Goal: Task Accomplishment & Management: Use online tool/utility

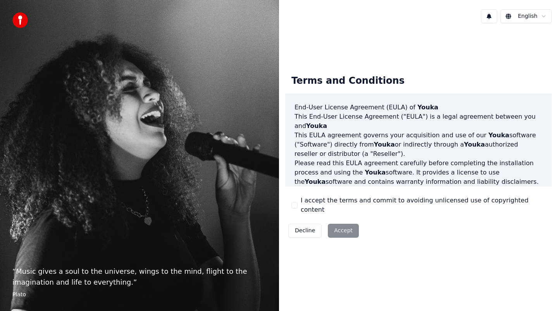
click at [292, 202] on button "I accept the terms and commit to avoiding unlicensed use of copyrighted content" at bounding box center [294, 205] width 6 height 6
click at [335, 231] on button "Accept" at bounding box center [343, 231] width 31 height 14
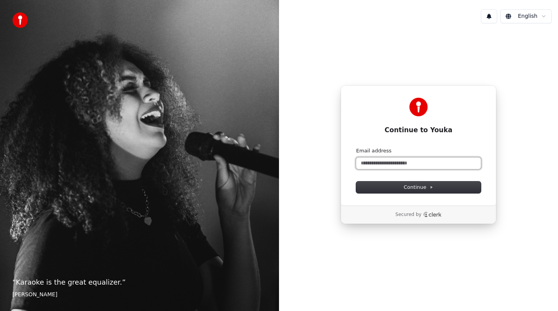
click at [388, 166] on input "Email address" at bounding box center [418, 163] width 125 height 12
type input "*"
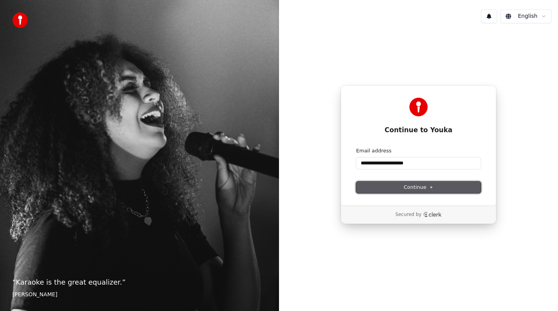
click at [396, 189] on button "Continue" at bounding box center [418, 187] width 125 height 12
type input "**********"
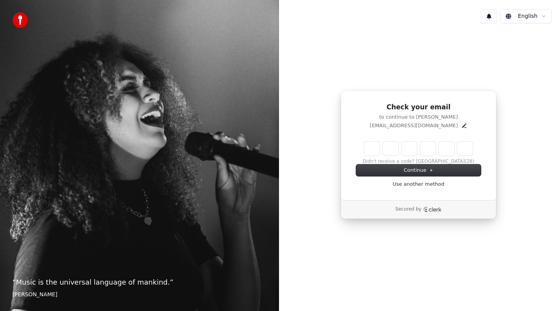
click at [372, 145] on input "Enter verification code" at bounding box center [418, 148] width 109 height 14
paste input "******"
type input "******"
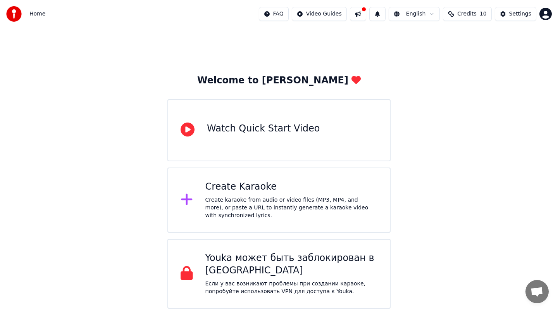
click at [257, 183] on div "Create Karaoke" at bounding box center [291, 187] width 172 height 12
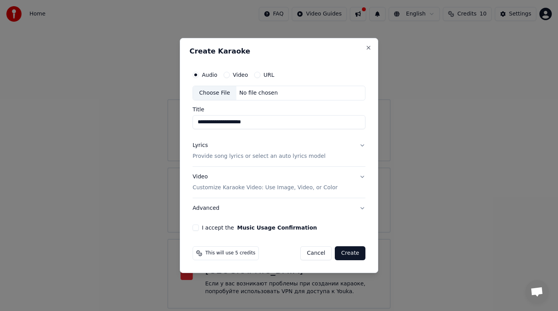
click at [364, 146] on button "Lyrics Provide song lyrics or select an auto lyrics model" at bounding box center [279, 150] width 173 height 31
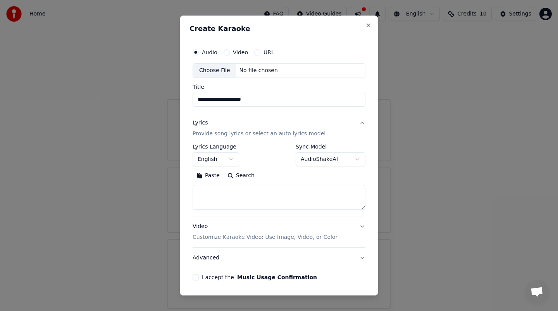
click at [217, 70] on div "Choose File" at bounding box center [214, 71] width 43 height 14
click at [230, 68] on div "Choose File" at bounding box center [214, 71] width 43 height 14
type input "**********"
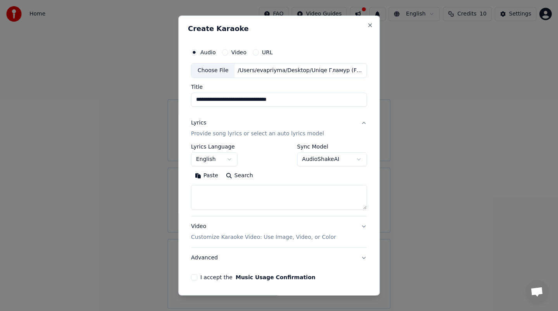
click at [272, 135] on p "Provide song lyrics or select an auto lyrics model" at bounding box center [257, 134] width 133 height 8
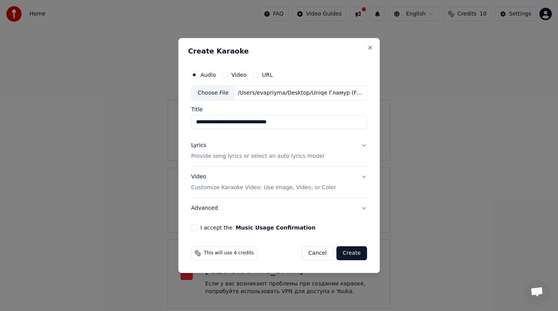
click at [362, 147] on button "Lyrics Provide song lyrics or select an auto lyrics model" at bounding box center [279, 150] width 176 height 31
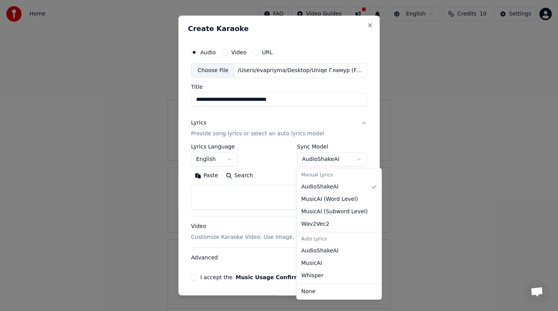
click at [322, 161] on body "**********" at bounding box center [279, 154] width 558 height 309
click at [282, 160] on body "**********" at bounding box center [279, 154] width 558 height 309
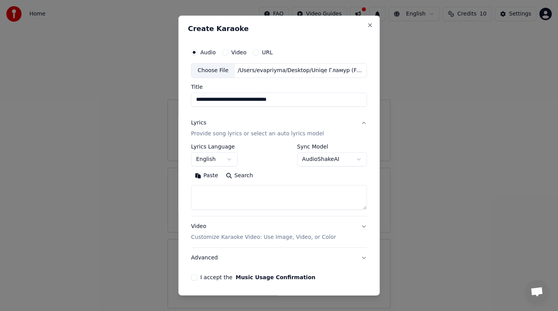
scroll to position [27, 0]
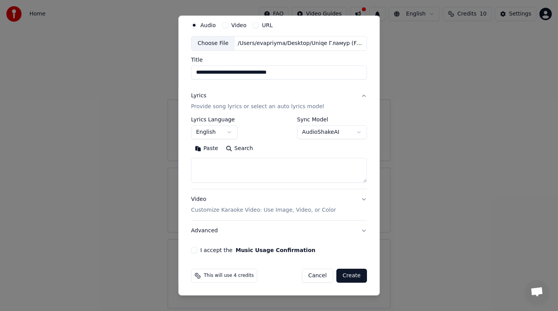
click at [360, 201] on button "Video Customize Karaoke Video: Use Image, Video, or Color" at bounding box center [279, 204] width 176 height 31
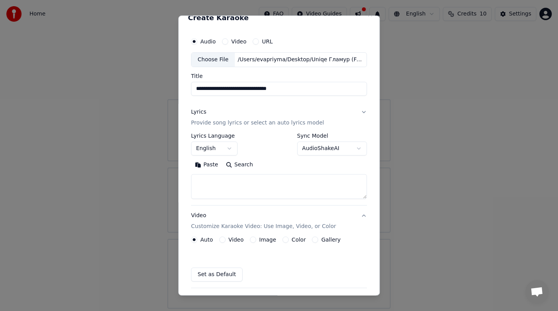
scroll to position [6, 0]
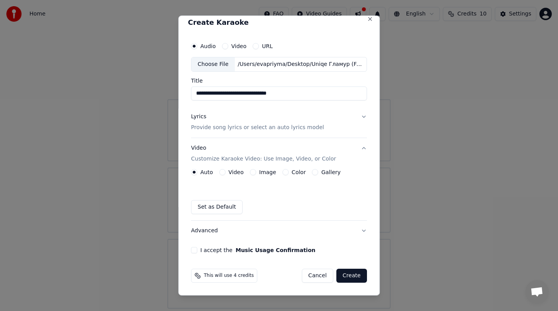
click at [223, 171] on button "Video" at bounding box center [222, 172] width 6 height 6
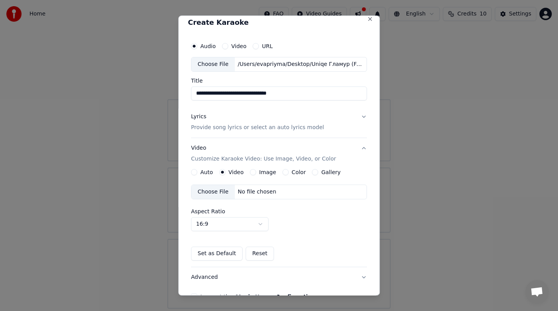
click at [207, 194] on div "Choose File" at bounding box center [212, 192] width 43 height 14
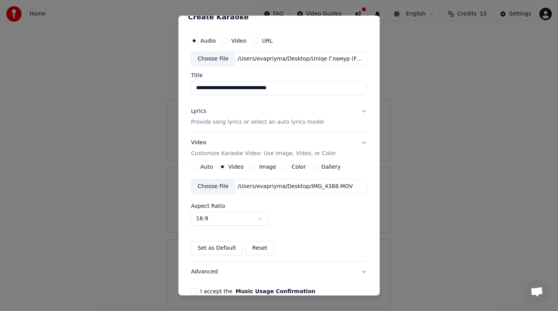
scroll to position [0, 0]
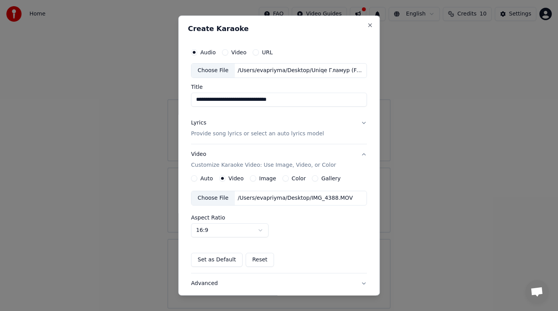
click at [361, 127] on button "Lyrics Provide song lyrics or select an auto lyrics model" at bounding box center [279, 128] width 176 height 31
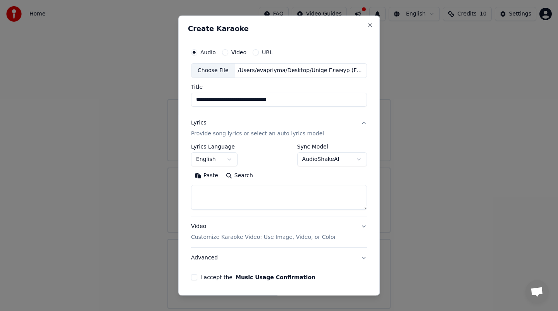
click at [225, 162] on button "English" at bounding box center [214, 159] width 47 height 14
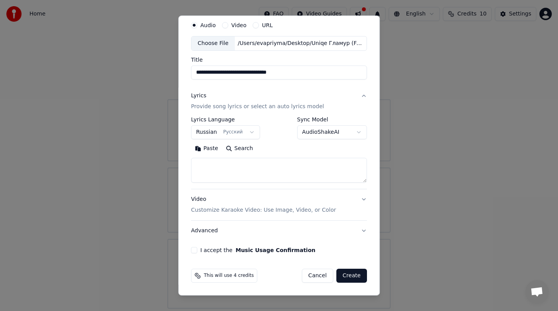
click at [349, 279] on button "Create" at bounding box center [351, 276] width 31 height 14
select select "**"
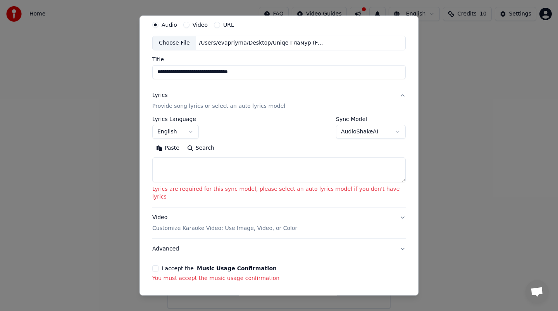
scroll to position [24, 0]
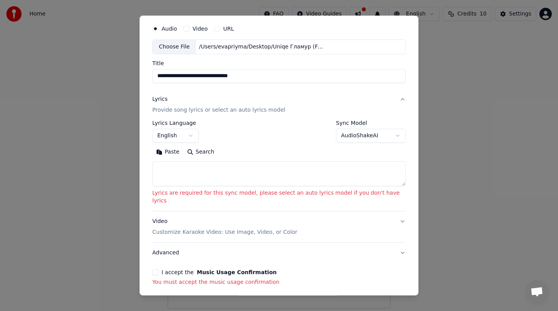
click at [357, 136] on body "**********" at bounding box center [279, 154] width 558 height 309
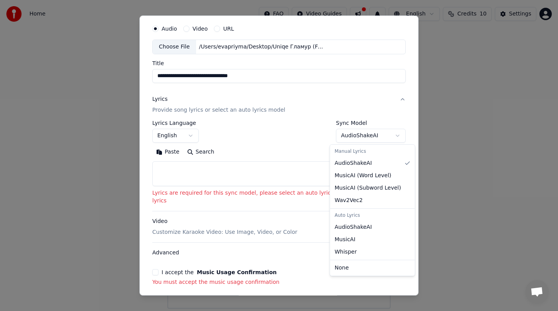
select select "**********"
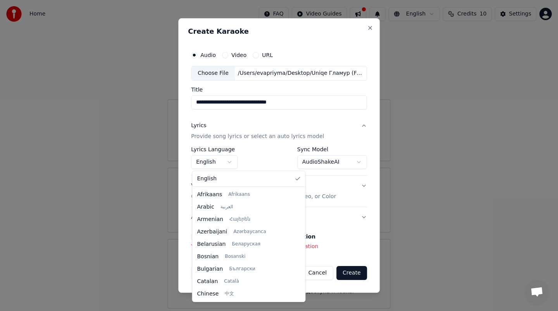
click at [210, 166] on body "**********" at bounding box center [279, 154] width 558 height 309
select select "**"
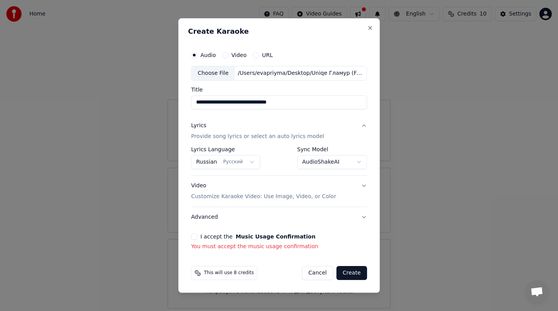
click at [364, 185] on button "Video Customize Karaoke Video: Use Image, Video, or Color" at bounding box center [279, 191] width 176 height 31
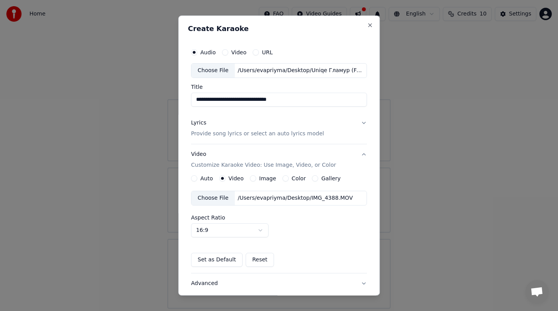
scroll to position [64, 0]
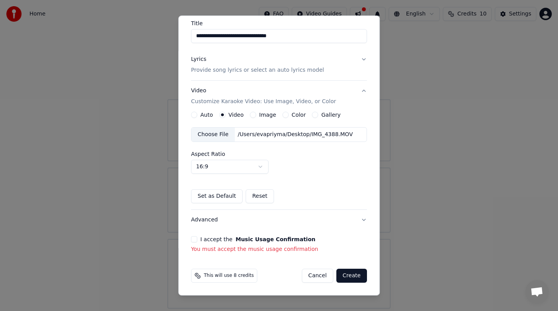
click at [191, 238] on div "**********" at bounding box center [279, 117] width 182 height 278
click at [195, 240] on button "I accept the Music Usage Confirmation" at bounding box center [194, 239] width 6 height 6
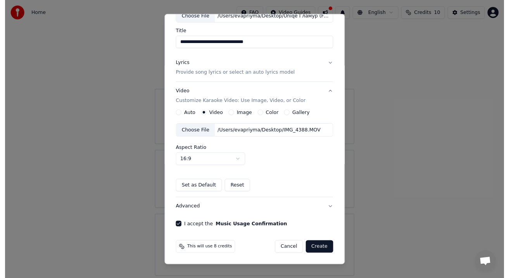
scroll to position [53, 0]
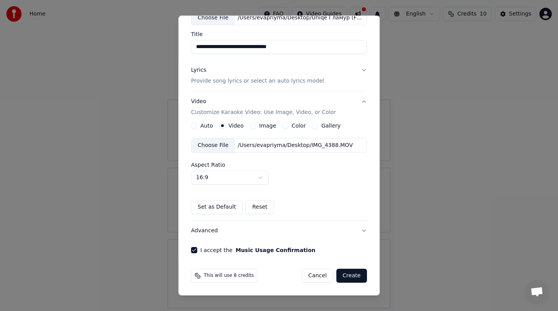
click at [352, 276] on button "Create" at bounding box center [351, 276] width 31 height 14
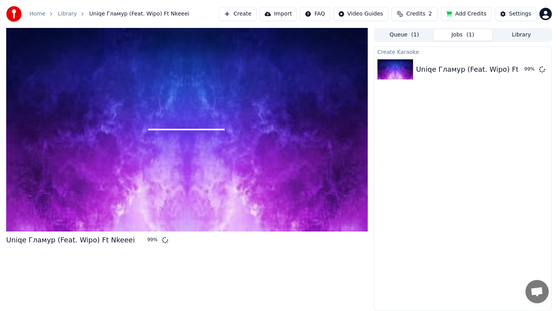
click at [478, 206] on div "Create Karaoke Uniqe Гламур (Feat. Wipo) Ft Nkeeei 99 %" at bounding box center [463, 179] width 178 height 264
click at [411, 156] on div "Create Karaoke Uniqe Гламур (Feat. Wipo) Ft Nkeeei 99 %" at bounding box center [463, 179] width 178 height 264
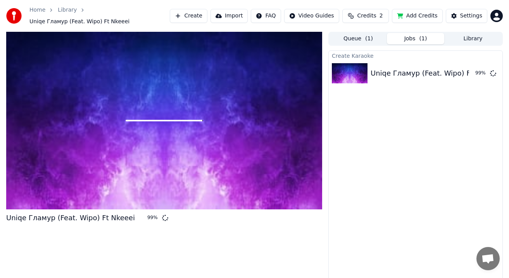
click at [392, 140] on div "Create Karaoke Uniqe Гламур (Feat. Wipo) Ft Nkeeei 99 %" at bounding box center [415, 168] width 174 height 236
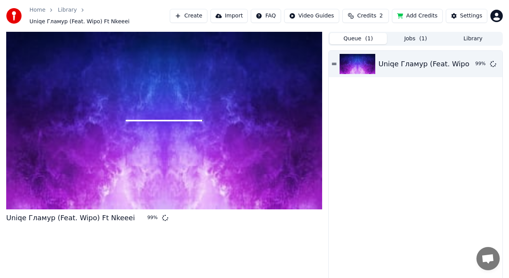
click at [361, 33] on button "Queue ( 1 )" at bounding box center [357, 38] width 57 height 11
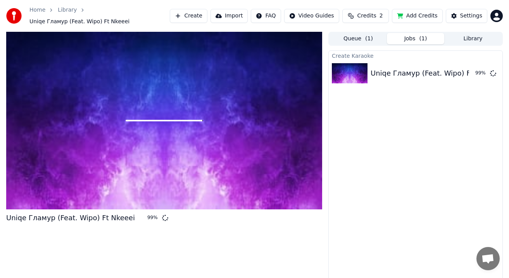
click at [409, 43] on button "Jobs ( 1 )" at bounding box center [415, 38] width 57 height 11
click at [472, 75] on div "99 %" at bounding box center [472, 73] width 12 height 6
click at [359, 86] on div "Uniqe Гламур (Feat. Wipo) Ft Nkeeei 99 %" at bounding box center [416, 73] width 174 height 26
click at [353, 74] on img at bounding box center [350, 73] width 36 height 20
click at [333, 68] on img at bounding box center [350, 73] width 36 height 20
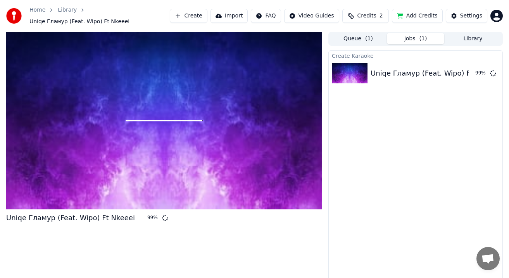
click at [359, 32] on div "Queue ( 1 ) Jobs ( 1 ) Library" at bounding box center [415, 39] width 174 height 14
click at [359, 39] on button "Queue ( 1 )" at bounding box center [357, 38] width 57 height 11
click at [423, 36] on span "( 1 )" at bounding box center [423, 39] width 8 height 8
click at [380, 128] on div "Create Karaoke Uniqe Гламур (Feat. Wipo) Ft Nkeeei 99 %" at bounding box center [415, 168] width 174 height 236
click at [406, 94] on div "Create Karaoke Uniqe Гламур (Feat. Wipo) Ft Nkeeei 99 %" at bounding box center [415, 168] width 174 height 236
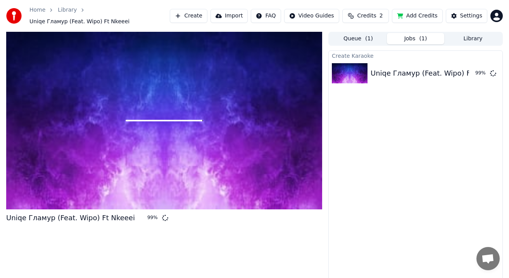
click at [65, 9] on link "Library" at bounding box center [67, 10] width 19 height 8
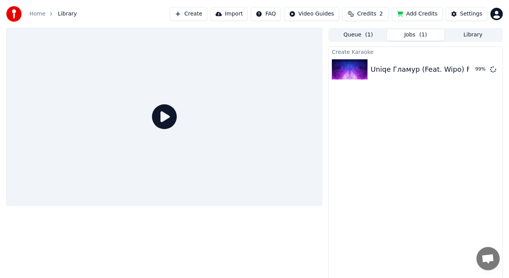
click at [68, 8] on div "Home Library" at bounding box center [41, 14] width 71 height 16
click at [400, 127] on div "Create Karaoke Uniqe Гламур (Feat. Wipo) Ft Nkeeei 99 %" at bounding box center [415, 165] width 174 height 236
click at [400, 63] on div "Uniqe Гламур (Feat. Wipo) Ft Nkeeei 99 %" at bounding box center [416, 69] width 174 height 26
click at [398, 74] on div "Uniqe Гламур (Feat. Wipo) Ft Nkeeei" at bounding box center [435, 69] width 129 height 11
click at [368, 35] on span "( 1 )" at bounding box center [369, 35] width 8 height 8
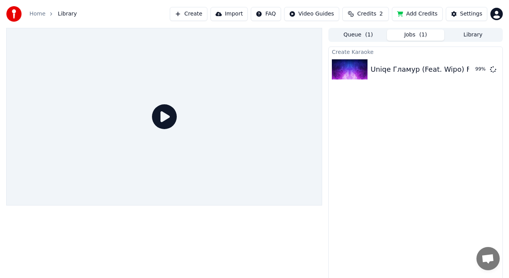
click at [399, 37] on button "Jobs ( 1 )" at bounding box center [415, 34] width 57 height 11
click at [63, 15] on span "Library" at bounding box center [67, 14] width 19 height 8
click at [37, 15] on link "Home" at bounding box center [37, 14] width 16 height 8
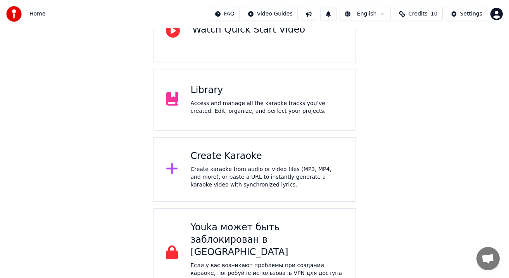
click at [247, 85] on div "Library" at bounding box center [266, 90] width 153 height 12
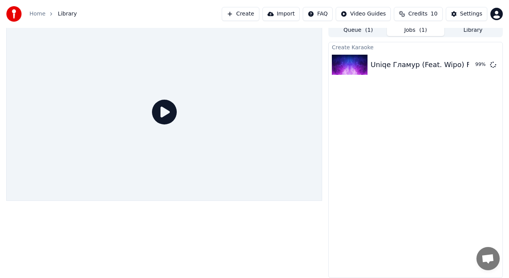
scroll to position [5, 0]
click at [419, 67] on div "Uniqe Гламур (Feat. Wipo) Ft Nkeeei" at bounding box center [435, 64] width 129 height 11
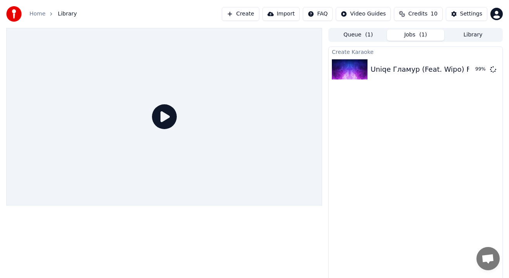
click at [392, 138] on div "Create Karaoke Uniqe Гламур (Feat. Wipo) Ft Nkeeei 99 %" at bounding box center [415, 165] width 174 height 236
click at [384, 140] on div "Create Karaoke Uniqe Гламур (Feat. Wipo) Ft Nkeeei 99 %" at bounding box center [415, 165] width 174 height 236
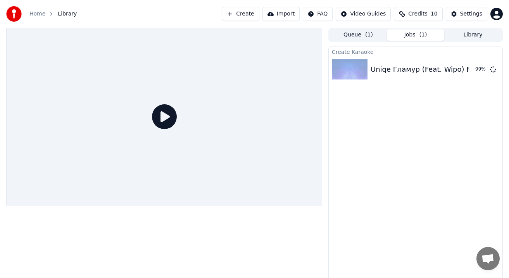
click at [384, 140] on div "Create Karaoke Uniqe Гламур (Feat. Wipo) Ft Nkeeei 99 %" at bounding box center [415, 165] width 174 height 236
click at [386, 71] on div "Uniqe Гламур (Feat. Wipo) Ft Nkeeei" at bounding box center [435, 69] width 129 height 11
click at [381, 104] on div "Create Karaoke Uniqe Гламур (Feat. Wipo) Ft Nkeeei 99 %" at bounding box center [415, 165] width 174 height 236
click at [358, 67] on img at bounding box center [350, 69] width 36 height 20
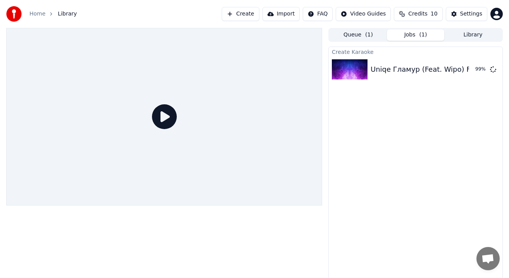
click at [36, 14] on link "Home" at bounding box center [37, 14] width 16 height 8
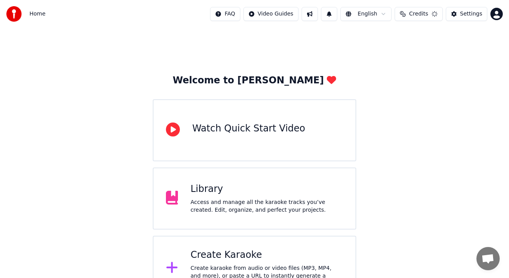
click at [36, 14] on span "Home" at bounding box center [37, 14] width 16 height 8
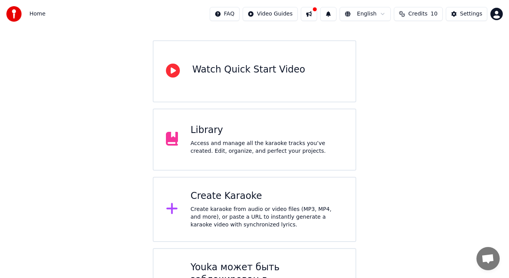
scroll to position [99, 0]
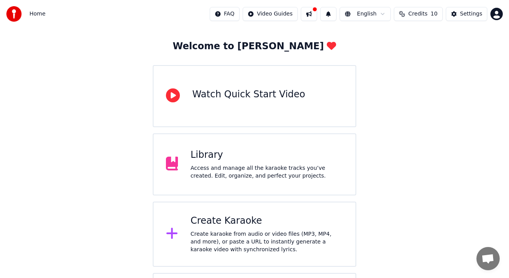
click at [256, 165] on div "Access and manage all the karaoke tracks you’ve created. Edit, organize, and pe…" at bounding box center [266, 172] width 153 height 16
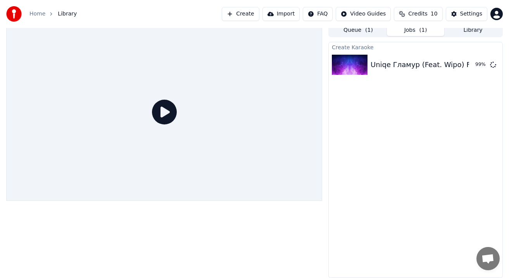
scroll to position [5, 0]
click at [174, 105] on icon at bounding box center [164, 112] width 25 height 25
click at [166, 111] on icon at bounding box center [164, 112] width 25 height 25
click at [443, 73] on div "Uniqe Гламур (Feat. Wipo) Ft Nkeeei 99 %" at bounding box center [416, 65] width 174 height 26
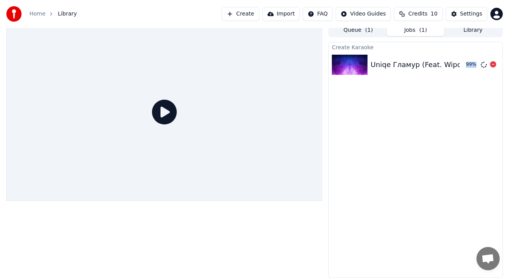
click at [443, 73] on div "Uniqe Гламур (Feat. Wipo) Ft Nkeeei 99 %" at bounding box center [416, 65] width 174 height 26
click at [443, 99] on div "Create Karaoke Uniqe Гламур (Feat. Wipo) Ft Nkeeei 99 %" at bounding box center [415, 160] width 174 height 236
click at [160, 112] on icon at bounding box center [164, 112] width 25 height 25
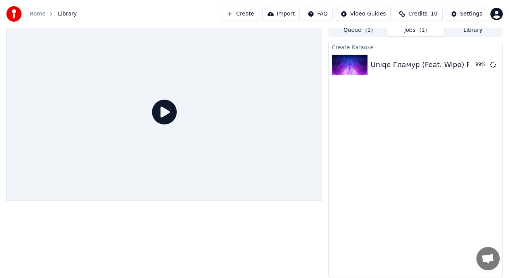
click at [165, 109] on icon at bounding box center [164, 112] width 25 height 25
click at [495, 16] on html "Home Library Create Import FAQ Video Guides Credits 10 Settings Queue ( 1 ) Job…" at bounding box center [254, 134] width 509 height 278
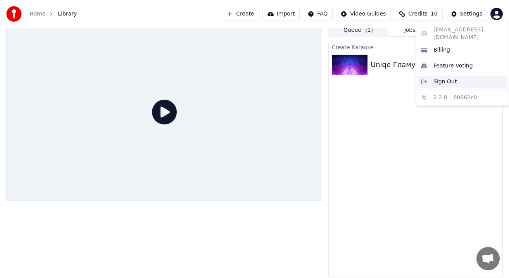
click at [455, 76] on div "Sign Out" at bounding box center [462, 82] width 89 height 12
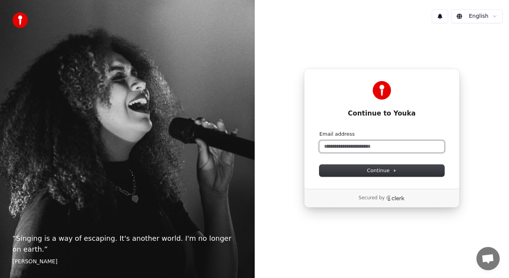
click at [375, 144] on input "Email address" at bounding box center [381, 147] width 125 height 12
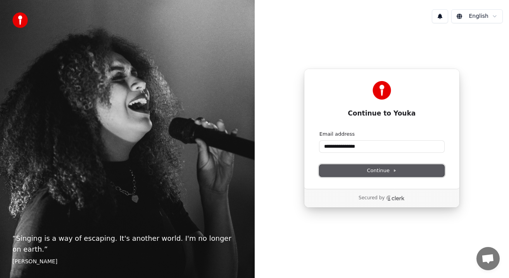
click at [400, 171] on button "Continue" at bounding box center [381, 171] width 125 height 12
type input "**********"
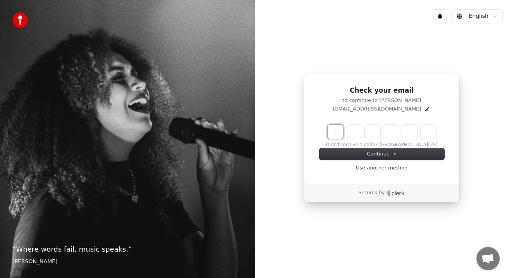
click at [340, 129] on input "Enter verification code" at bounding box center [390, 132] width 124 height 14
type input "******"
